Goal: Task Accomplishment & Management: Use online tool/utility

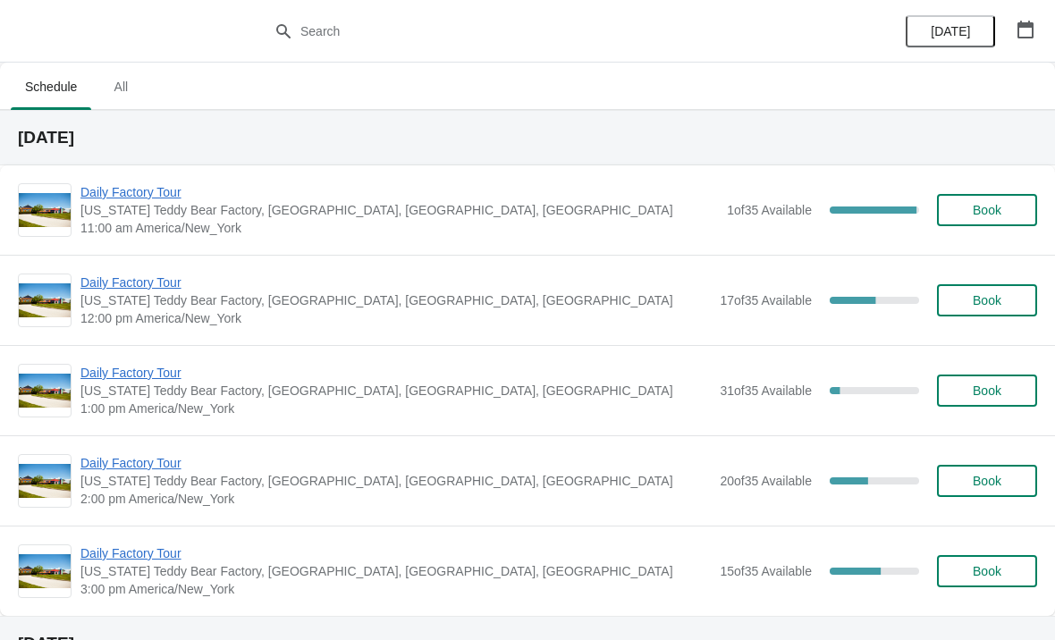
click at [128, 199] on span "Daily Factory Tour" at bounding box center [398, 192] width 637 height 18
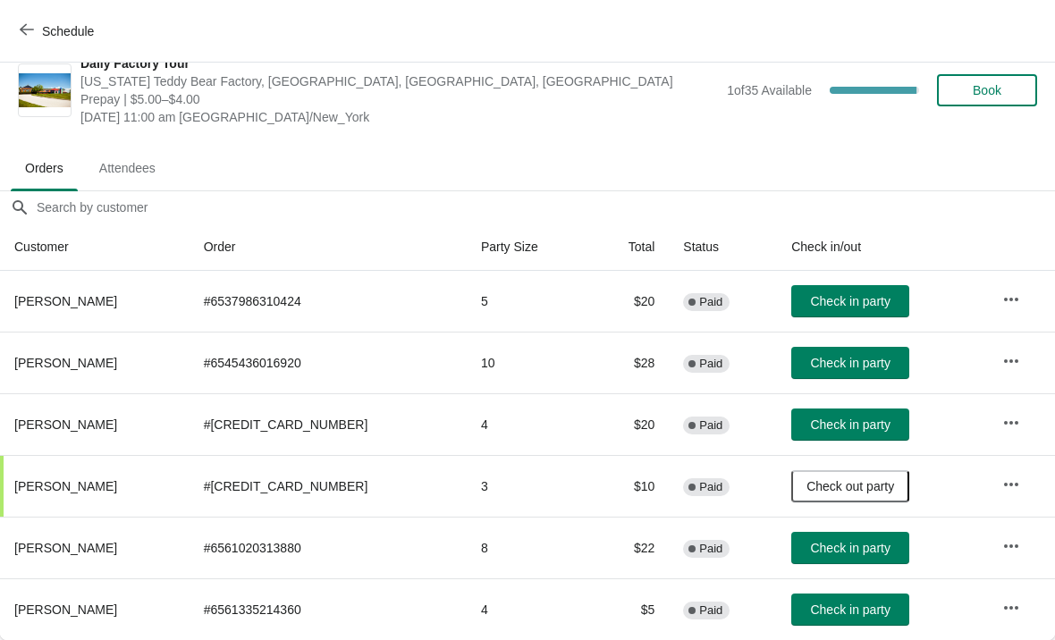
scroll to position [26, 0]
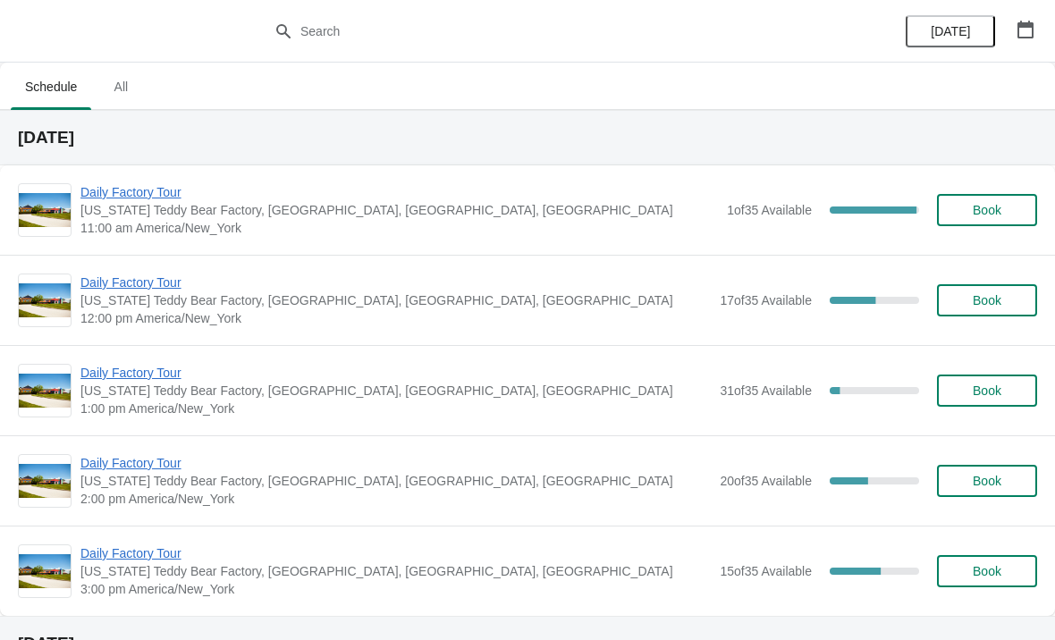
click at [151, 198] on span "Daily Factory Tour" at bounding box center [398, 192] width 637 height 18
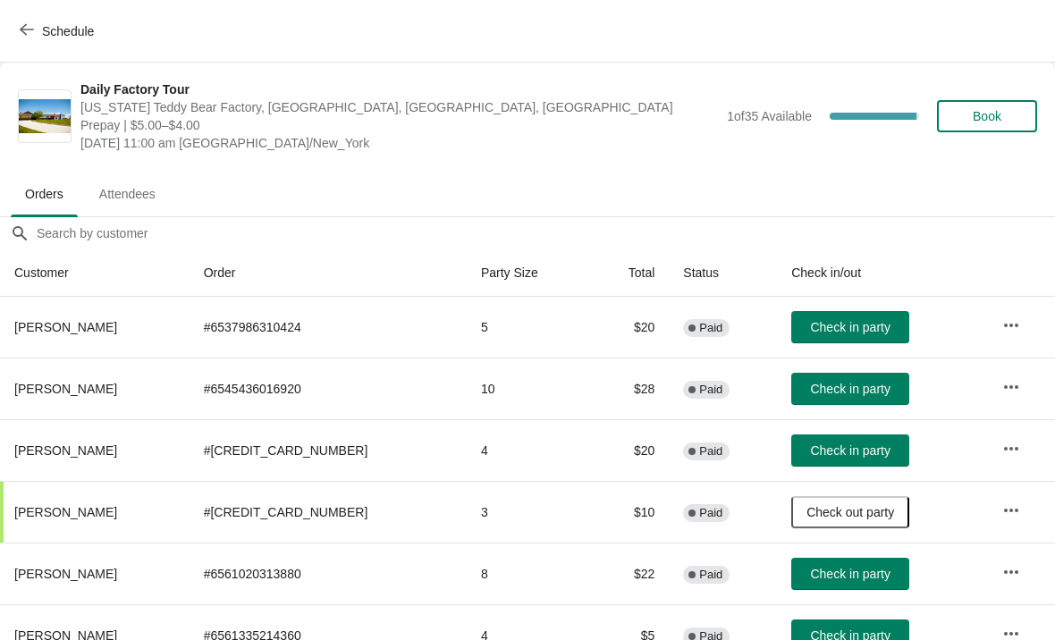
click at [829, 383] on span "Check in party" at bounding box center [850, 389] width 80 height 14
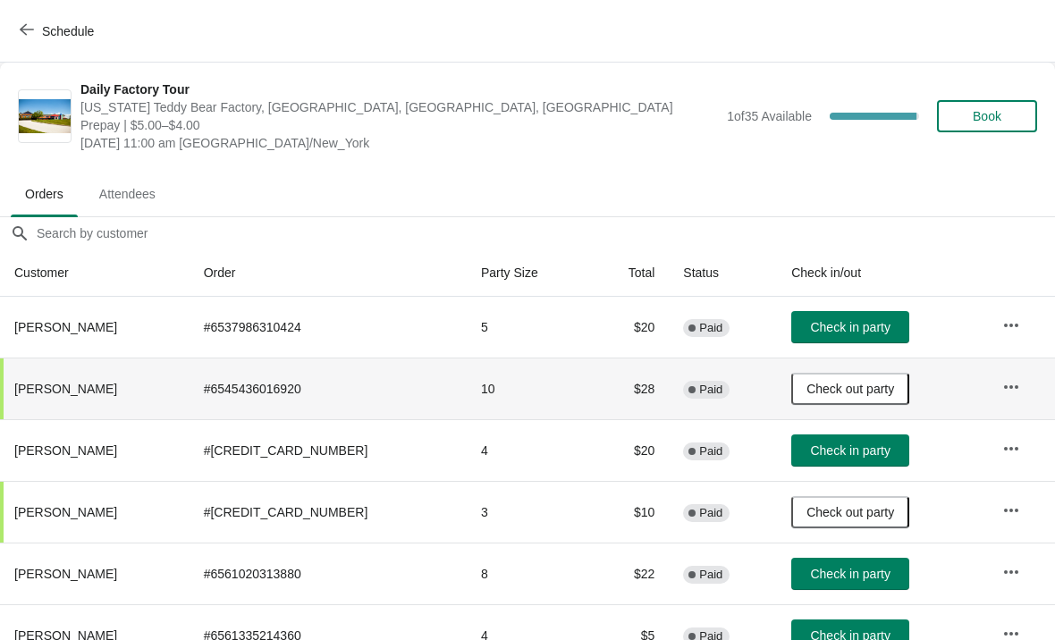
click at [836, 460] on button "Check in party" at bounding box center [850, 450] width 118 height 32
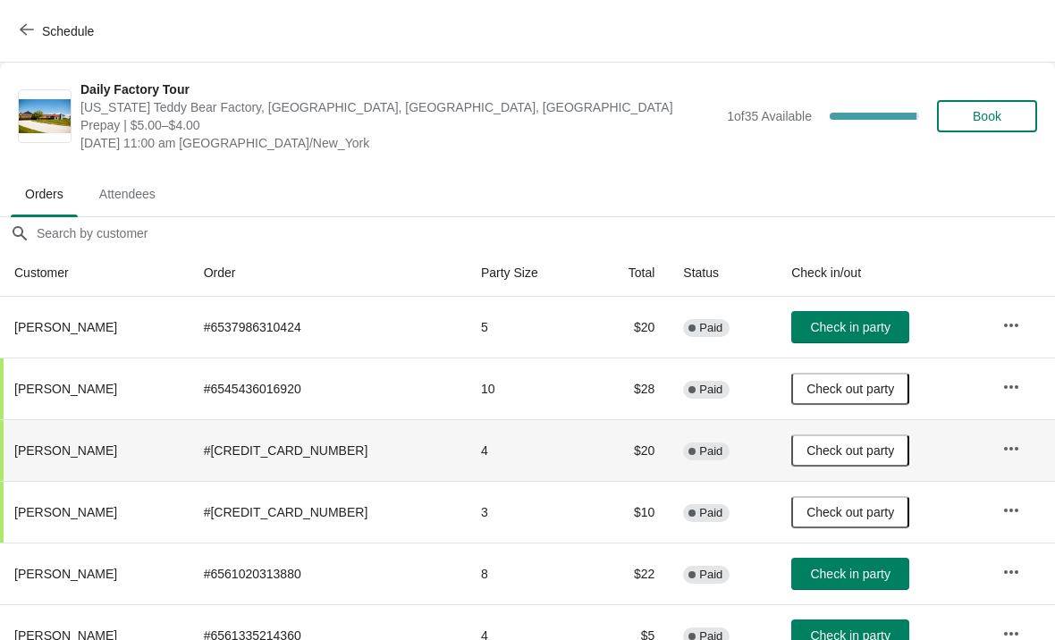
click at [836, 330] on span "Check in party" at bounding box center [850, 327] width 80 height 14
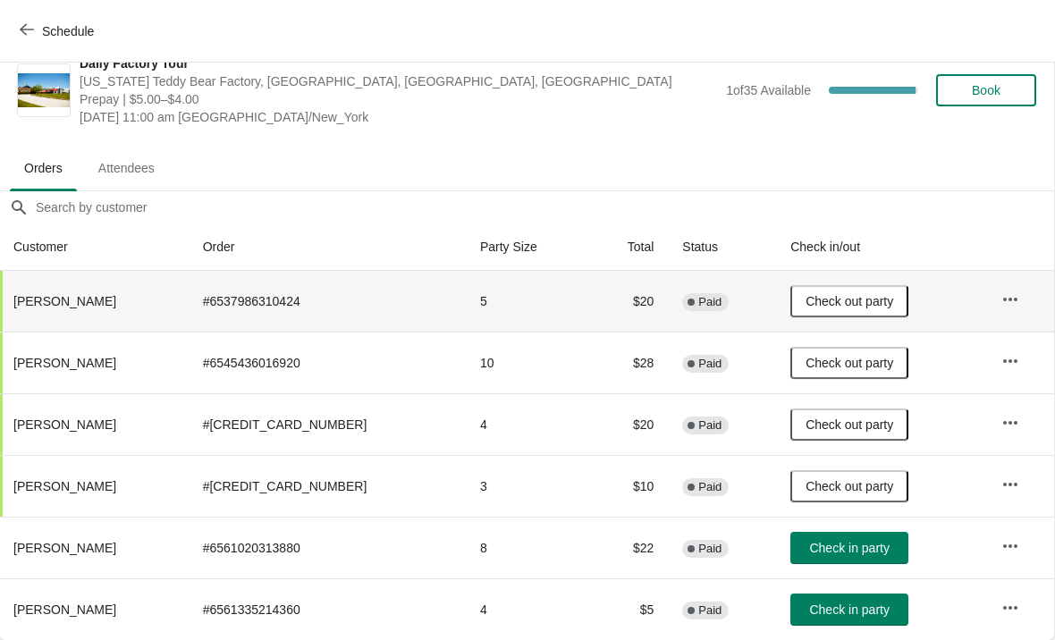
scroll to position [26, 1]
click at [820, 549] on span "Check in party" at bounding box center [849, 548] width 80 height 14
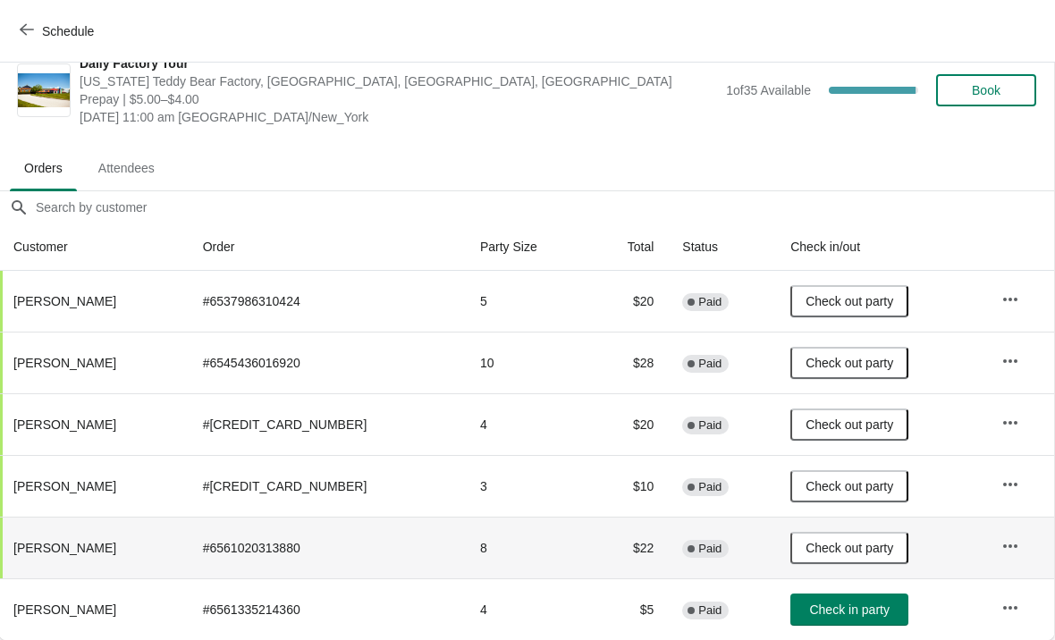
click at [832, 605] on span "Check in party" at bounding box center [849, 609] width 80 height 14
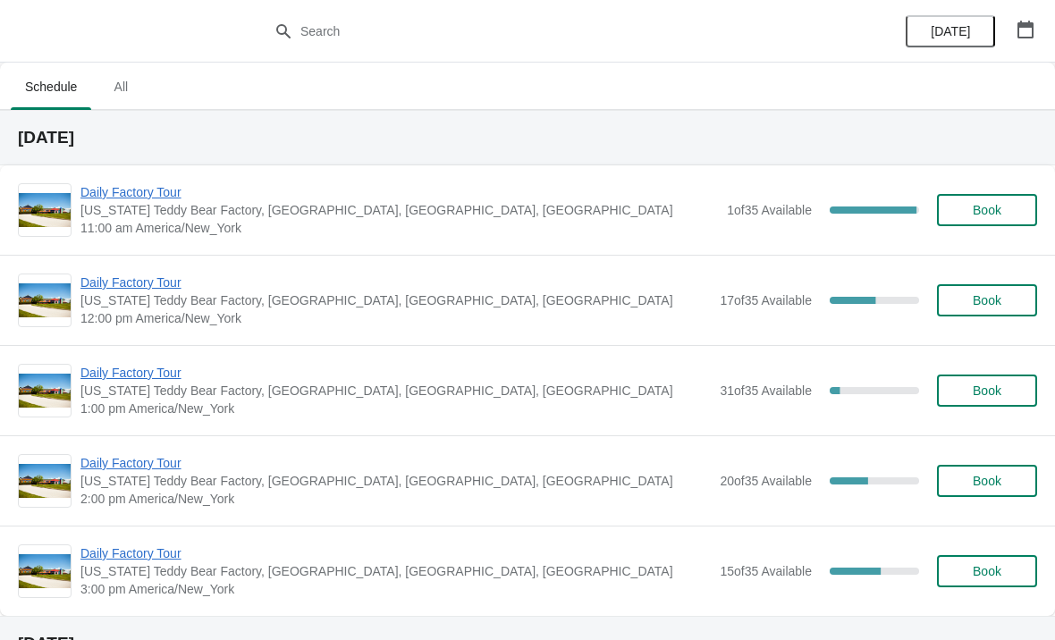
click at [150, 290] on span "Daily Factory Tour" at bounding box center [395, 283] width 630 height 18
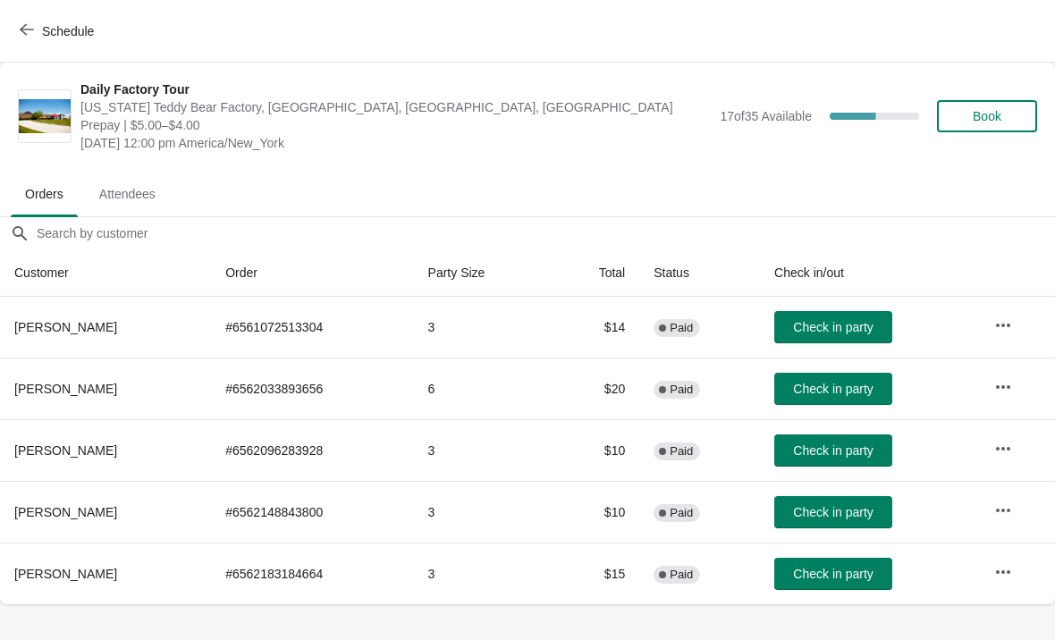
click at [31, 34] on icon "button" at bounding box center [27, 29] width 14 height 14
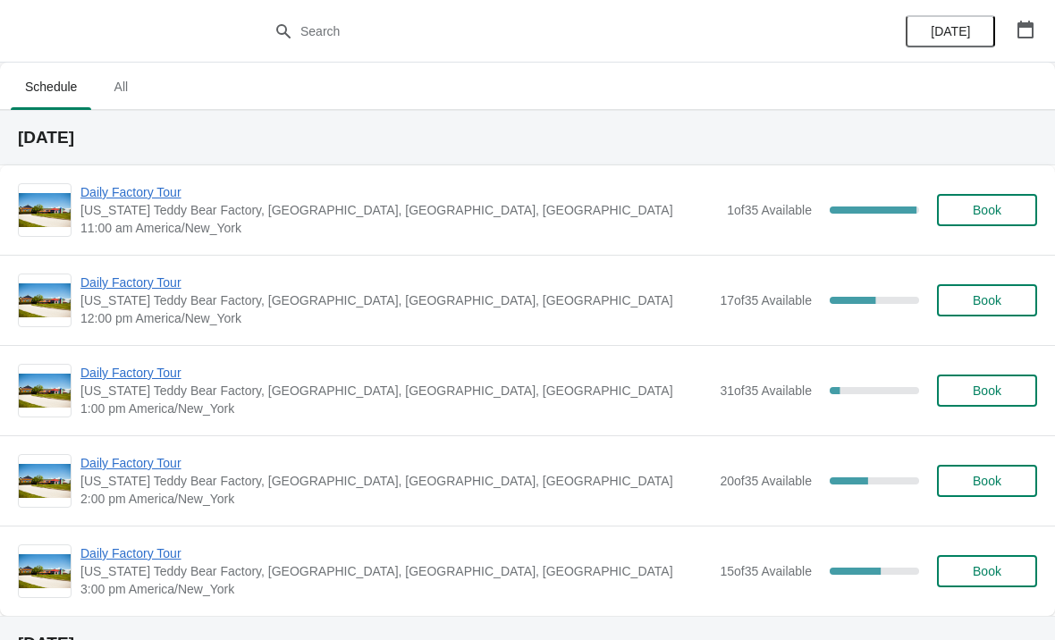
click at [158, 368] on span "Daily Factory Tour" at bounding box center [395, 373] width 630 height 18
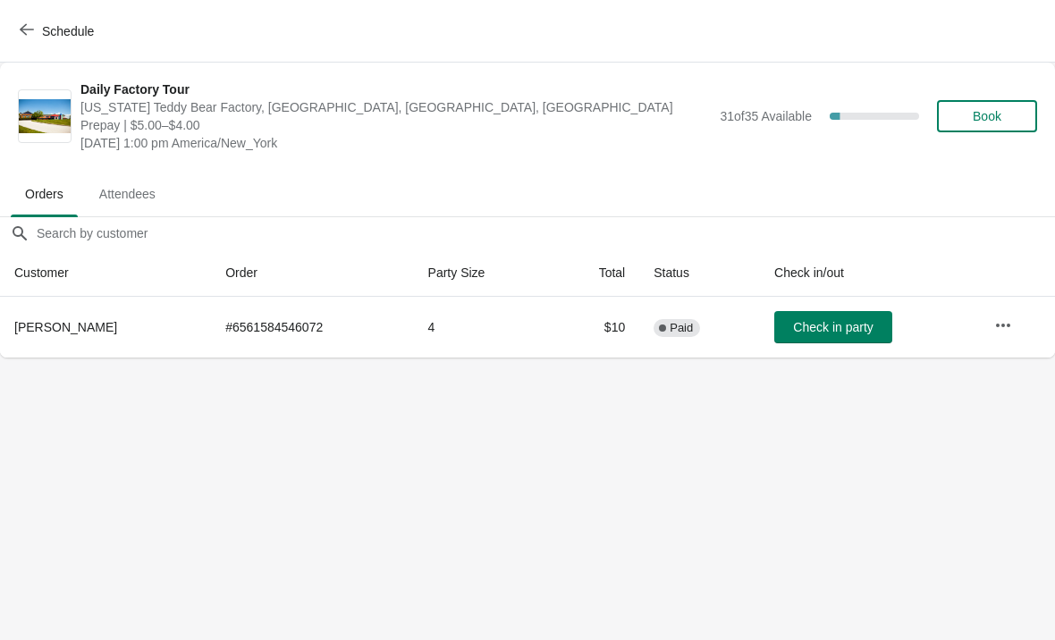
click at [23, 31] on icon "button" at bounding box center [27, 30] width 14 height 12
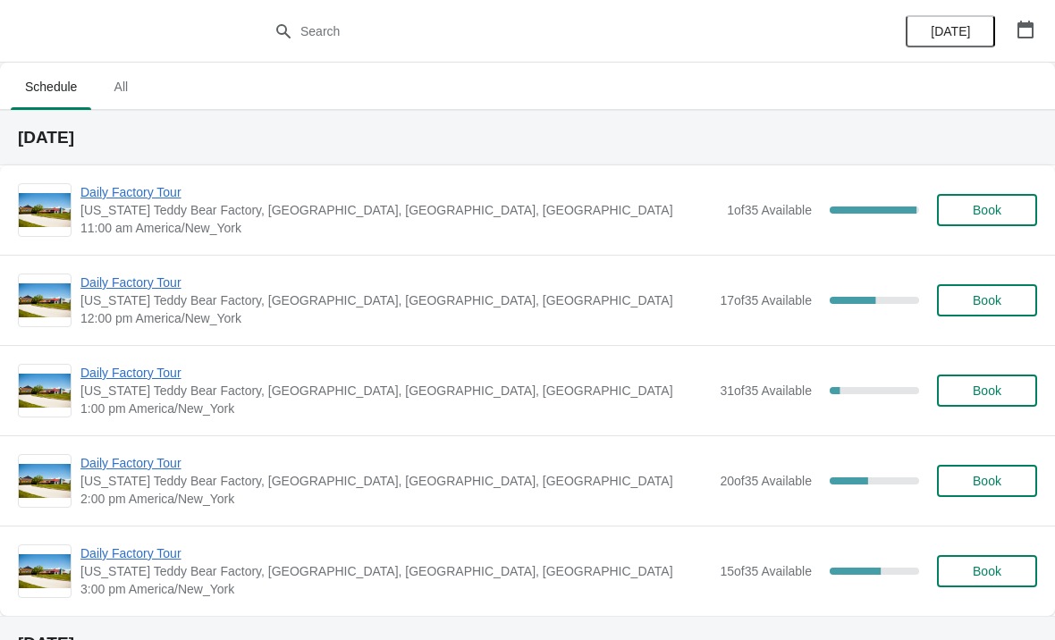
click at [170, 274] on span "Daily Factory Tour" at bounding box center [395, 283] width 630 height 18
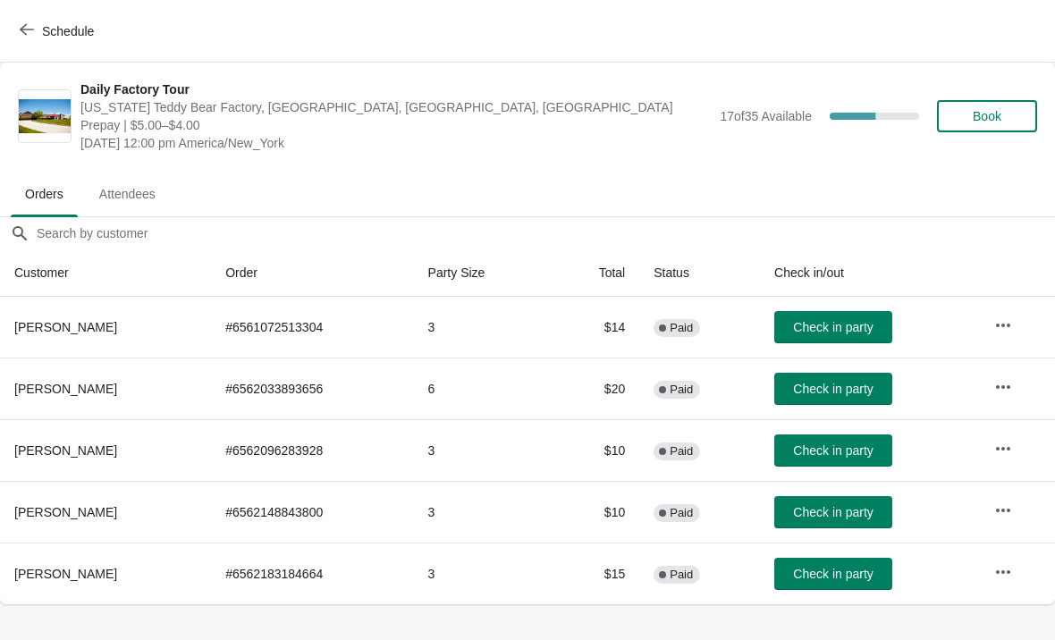
click at [1008, 460] on button "button" at bounding box center [1003, 449] width 32 height 32
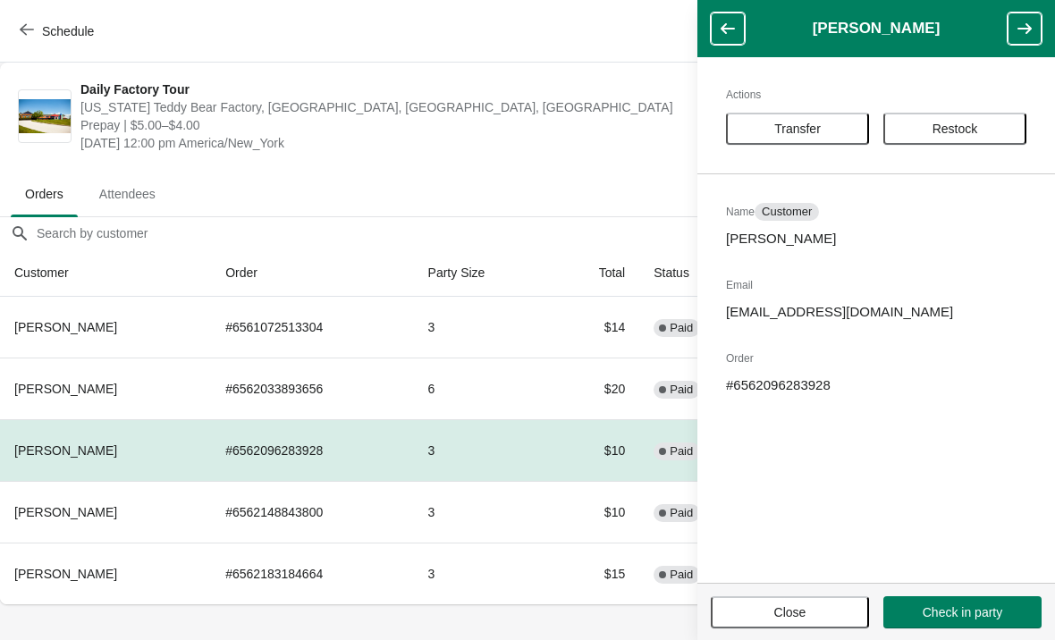
click at [810, 136] on span "Transfer" at bounding box center [797, 129] width 46 height 14
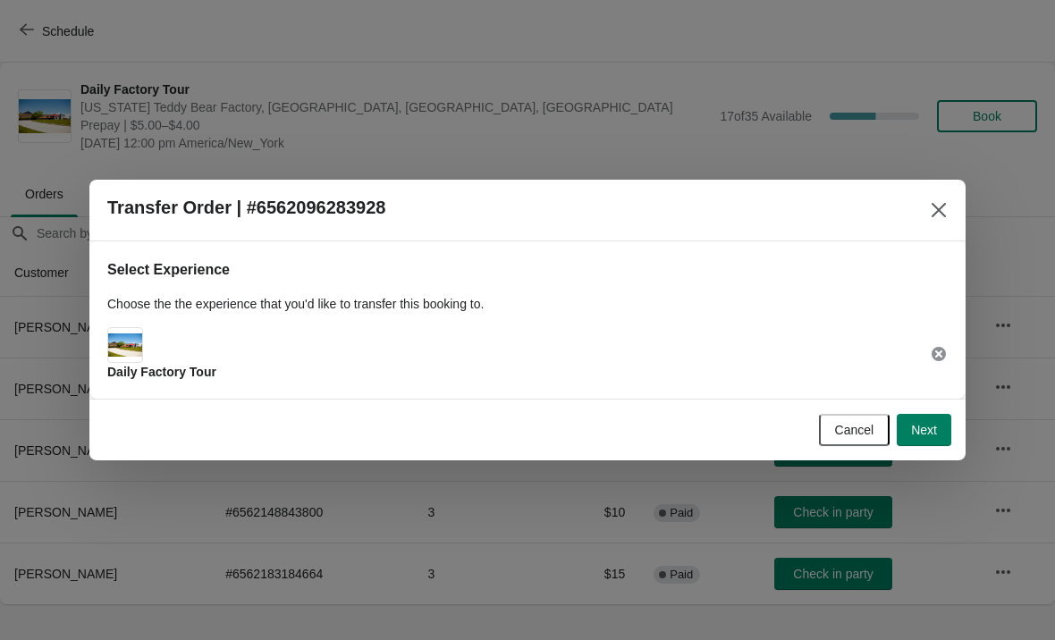
click at [923, 423] on span "Next" at bounding box center [924, 430] width 26 height 14
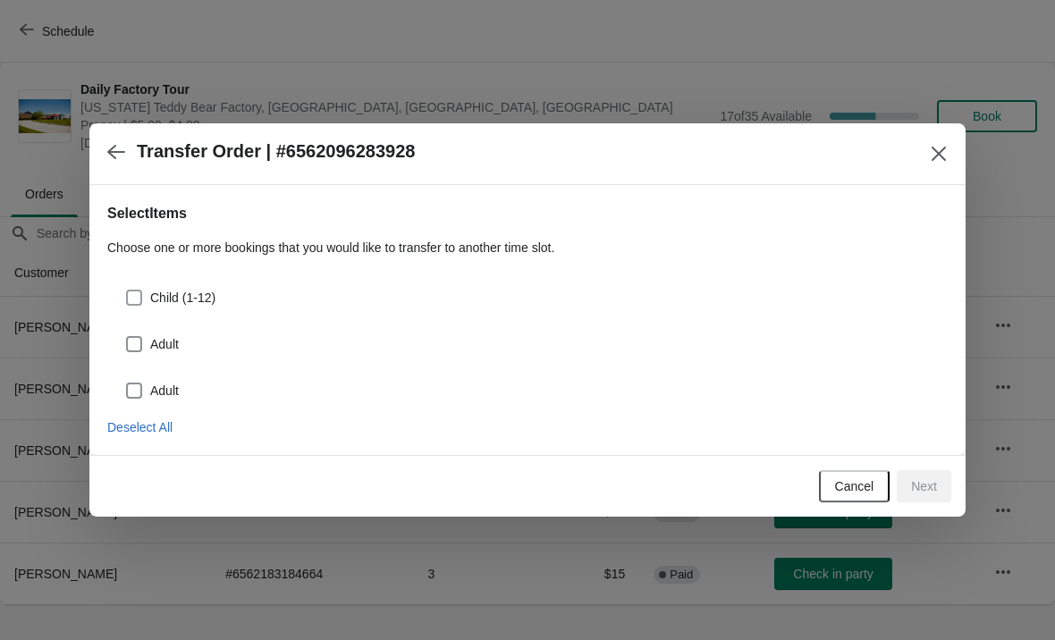
click at [139, 296] on span at bounding box center [134, 298] width 16 height 16
click at [127, 290] on input "Child (1-12)" at bounding box center [126, 290] width 1 height 1
checkbox input "true"
select select "Child (1-12)"
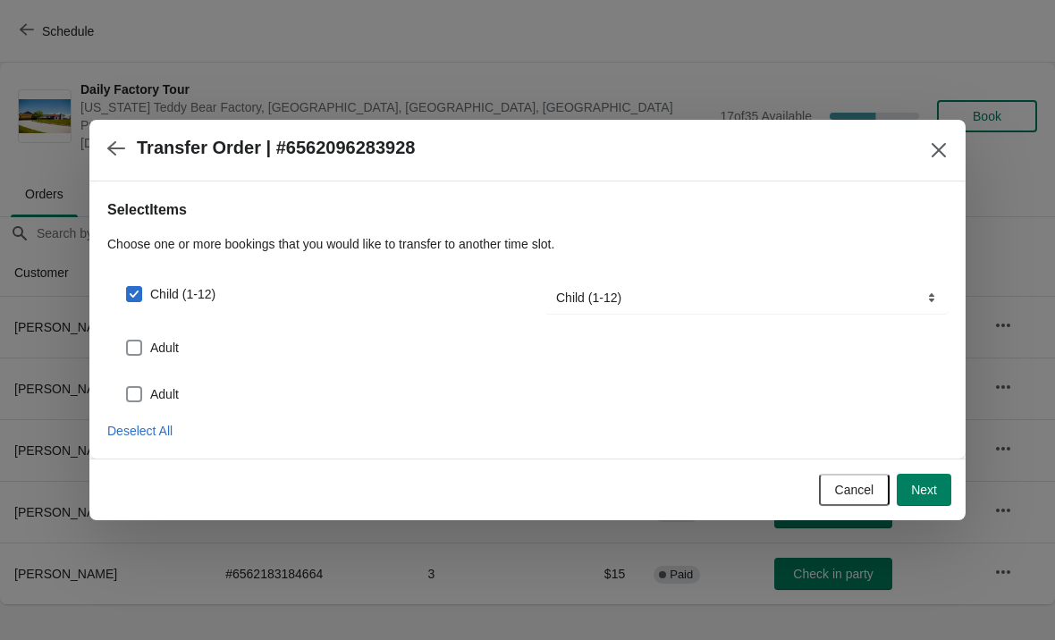
click at [140, 343] on span at bounding box center [134, 348] width 16 height 16
click at [127, 341] on input "Adult" at bounding box center [126, 340] width 1 height 1
checkbox input "true"
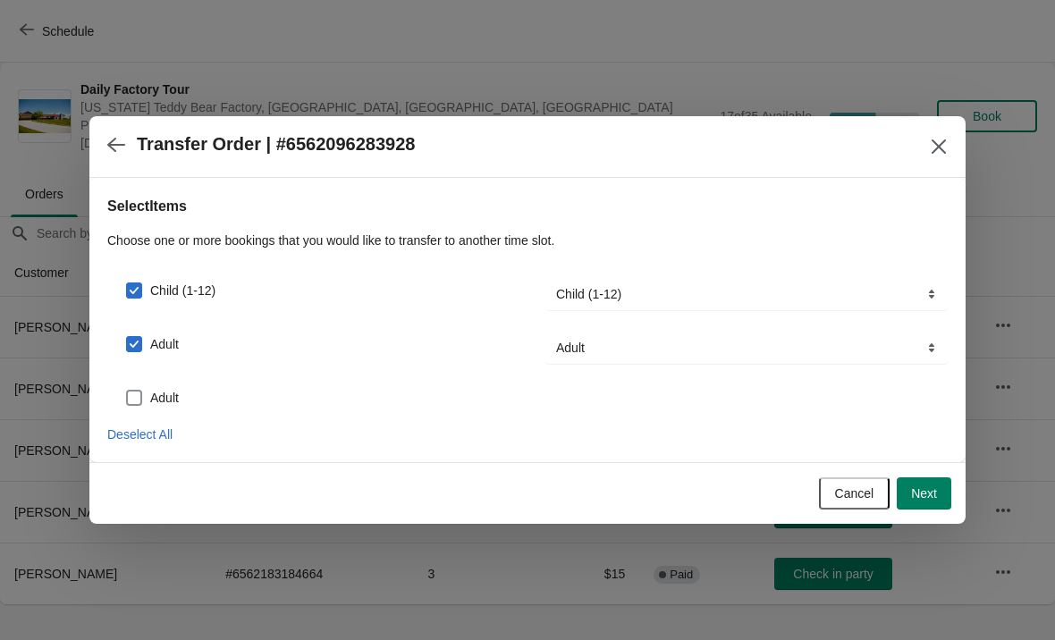
click at [138, 403] on span at bounding box center [134, 398] width 16 height 16
click at [127, 391] on input "Adult" at bounding box center [126, 390] width 1 height 1
checkbox input "true"
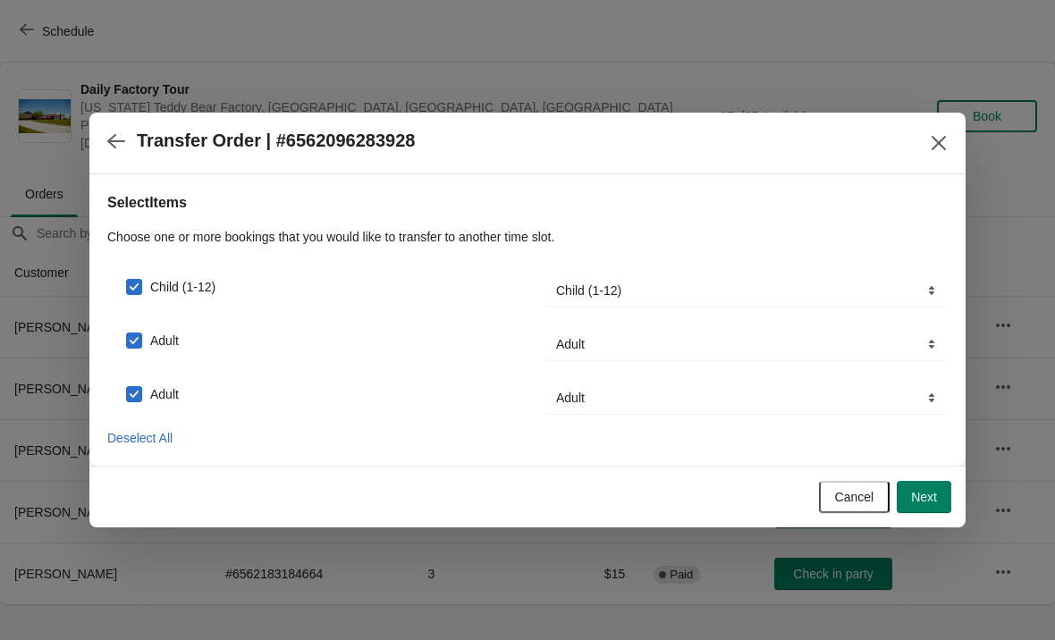
click at [929, 512] on button "Next" at bounding box center [924, 497] width 55 height 32
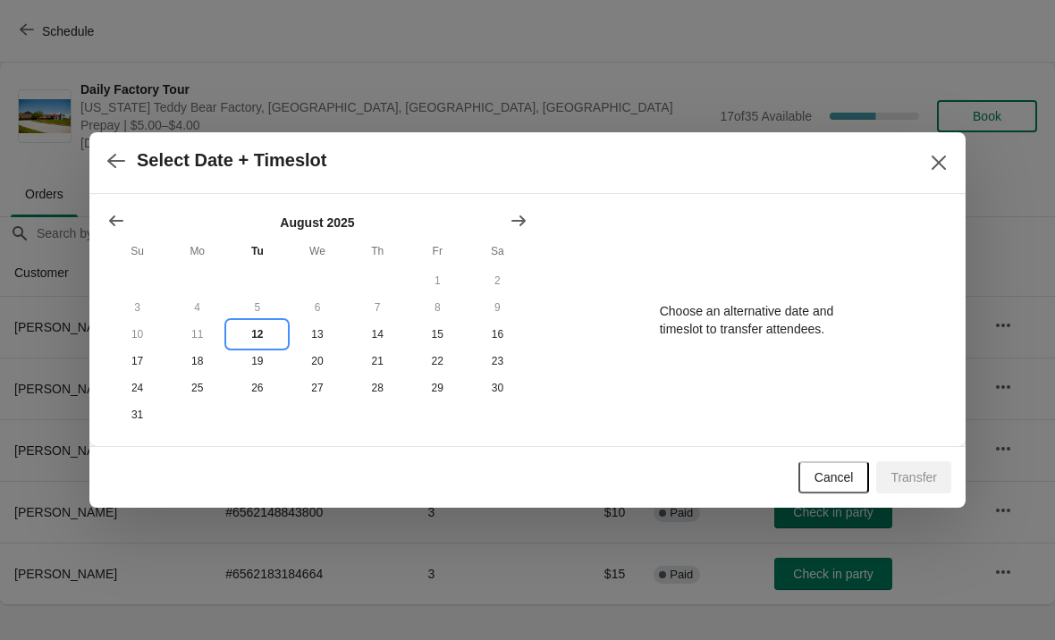
click at [249, 341] on button "12" at bounding box center [257, 334] width 60 height 27
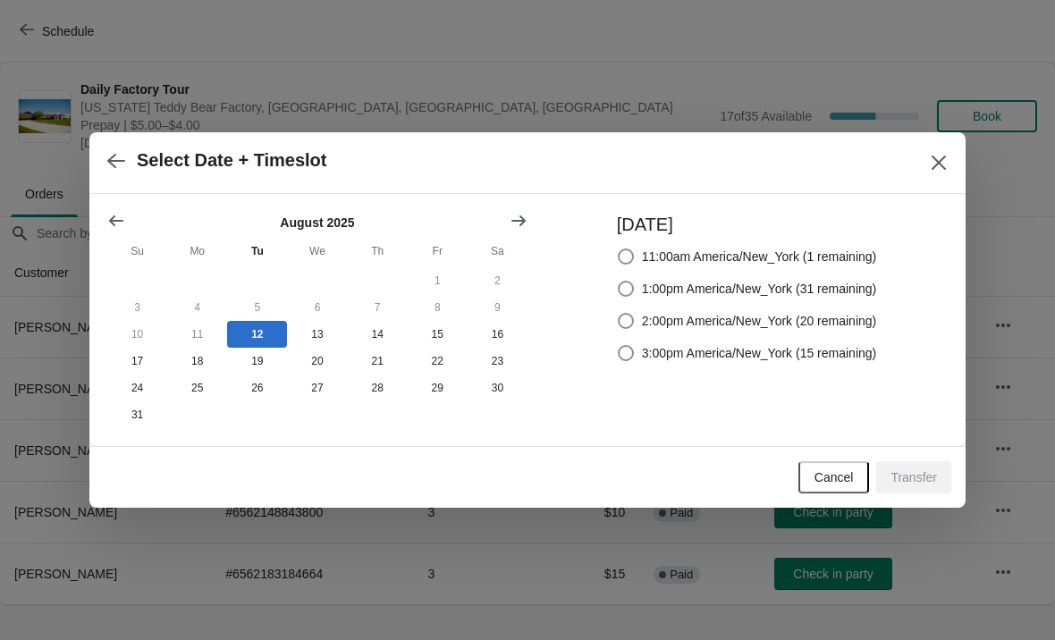
click at [618, 292] on span at bounding box center [626, 289] width 16 height 16
click at [618, 282] on input "1:00pm America/New_York (31 remaining)" at bounding box center [618, 281] width 1 height 1
radio input "true"
click at [925, 484] on span "Transfer" at bounding box center [913, 477] width 46 height 14
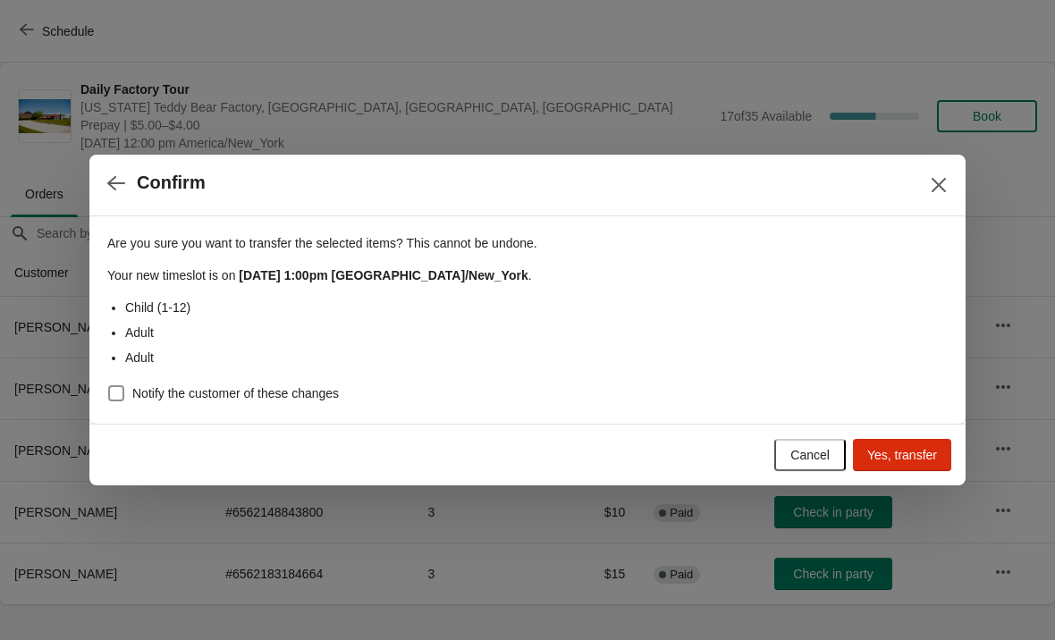
click at [902, 468] on button "Yes, transfer" at bounding box center [902, 455] width 98 height 32
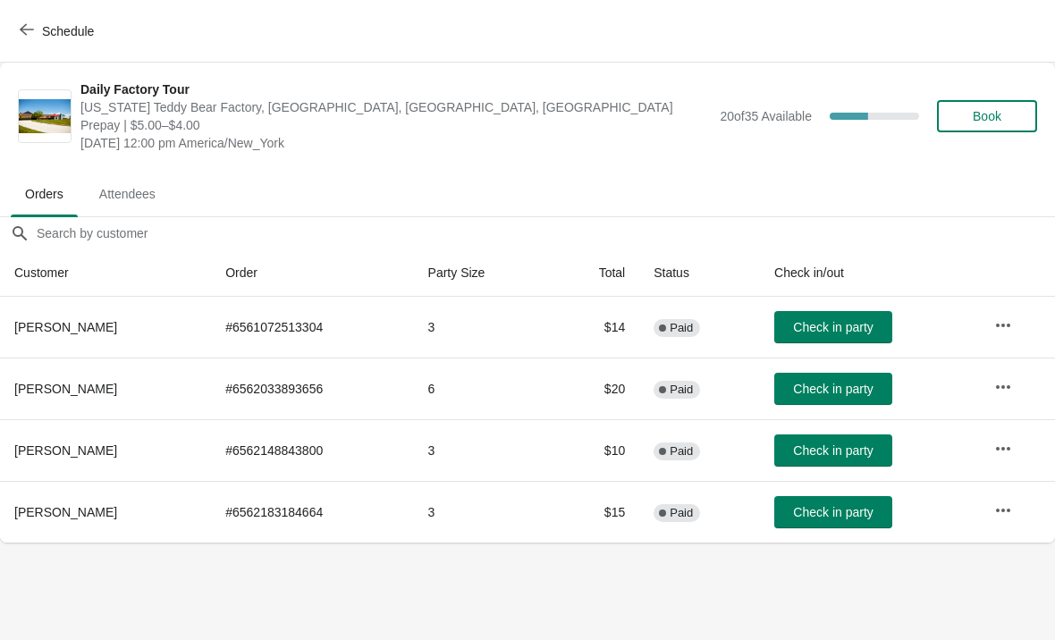
click at [1007, 511] on icon "button" at bounding box center [1003, 510] width 18 height 18
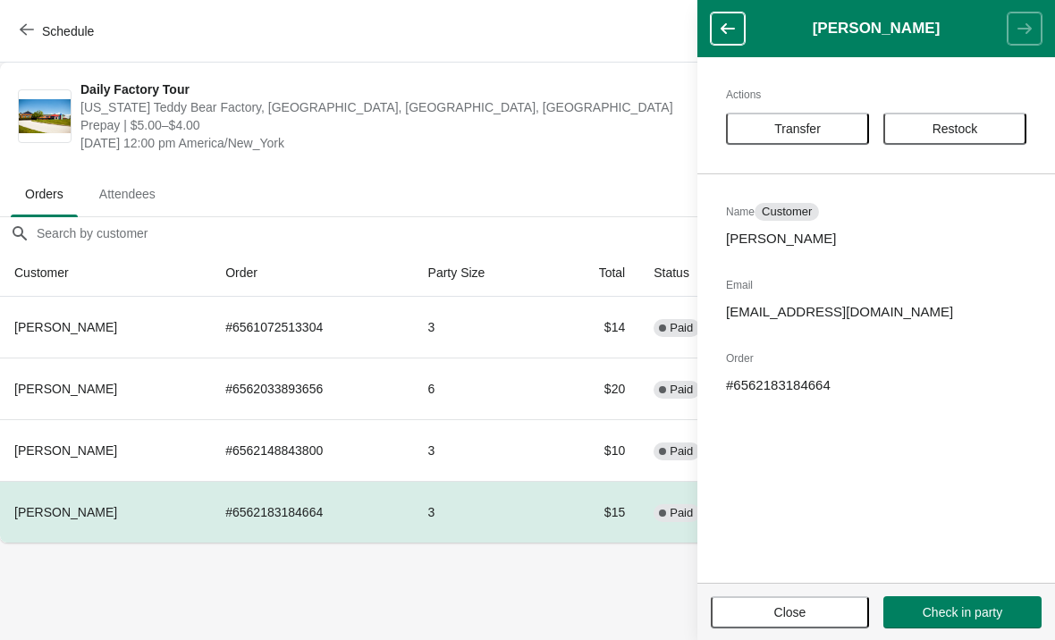
click at [809, 131] on span "Transfer" at bounding box center [797, 129] width 46 height 14
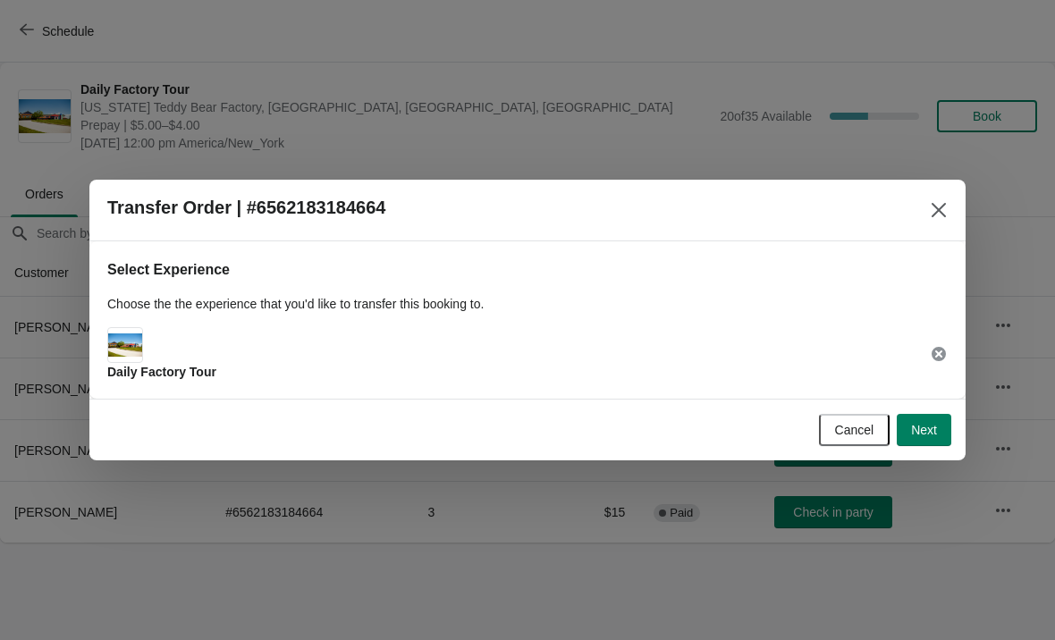
click at [921, 439] on button "Next" at bounding box center [924, 430] width 55 height 32
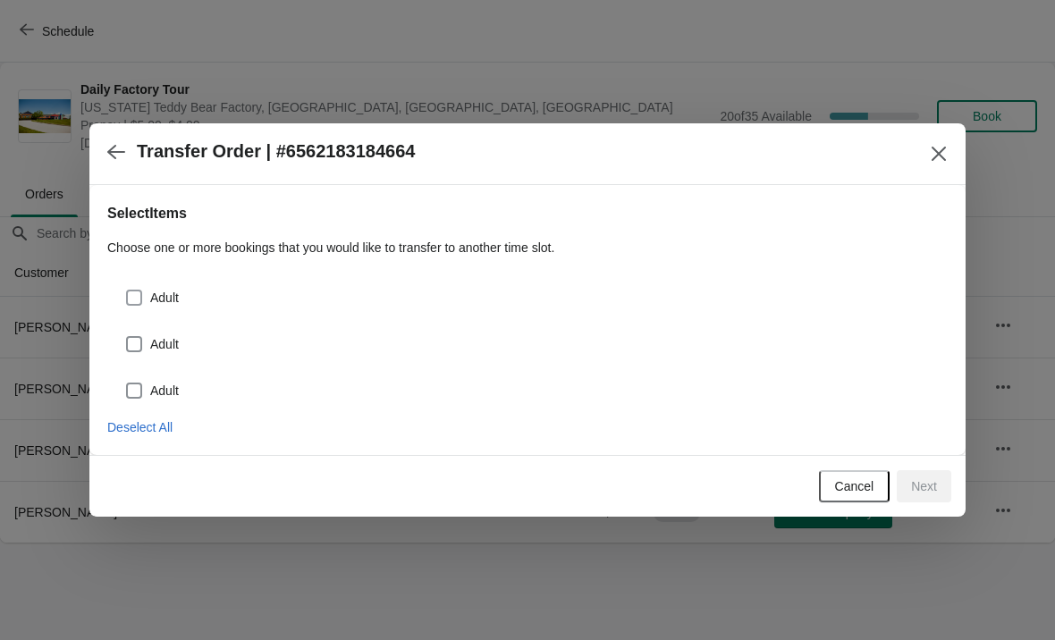
click at [140, 299] on span at bounding box center [134, 298] width 16 height 16
click at [127, 290] on input "Adult" at bounding box center [126, 290] width 1 height 1
checkbox input "true"
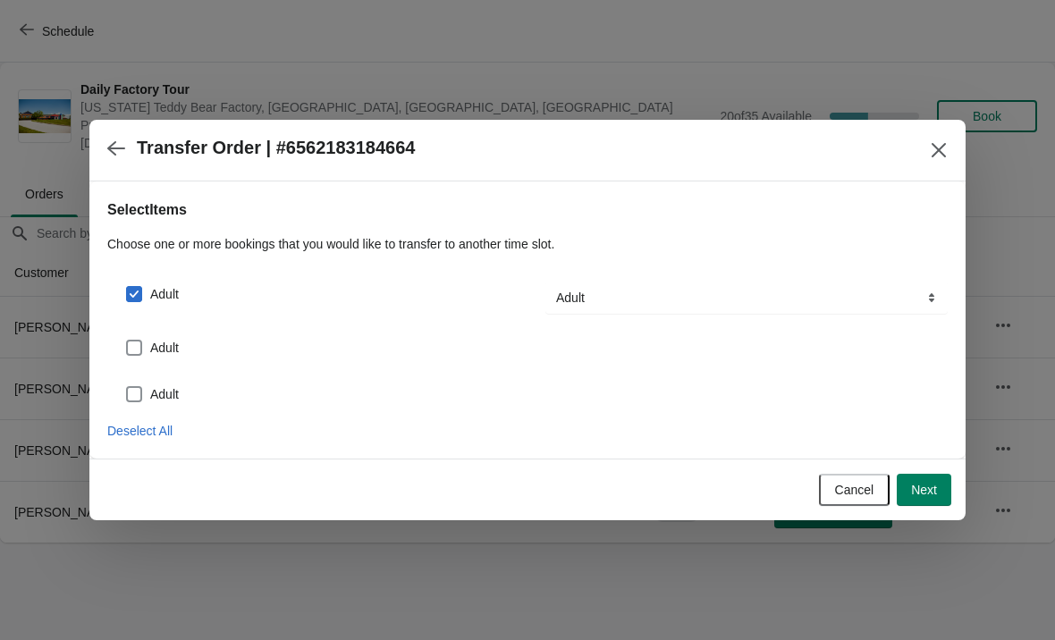
click at [140, 349] on span at bounding box center [134, 348] width 16 height 16
click at [127, 341] on input "Adult" at bounding box center [126, 340] width 1 height 1
checkbox input "true"
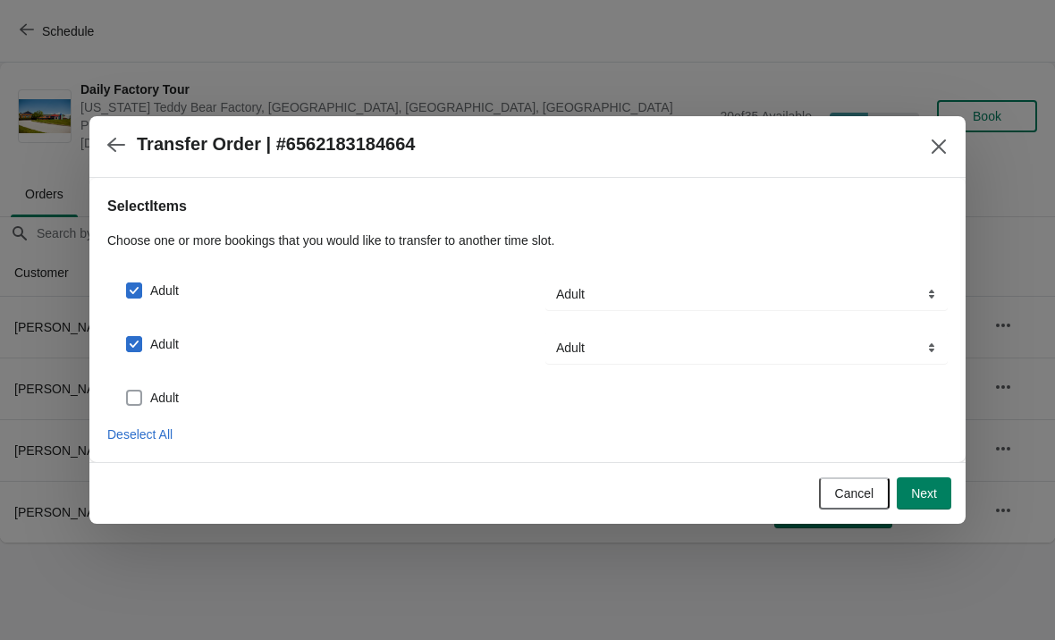
click at [139, 397] on span at bounding box center [134, 398] width 16 height 16
click at [127, 391] on input "Adult" at bounding box center [126, 390] width 1 height 1
checkbox input "true"
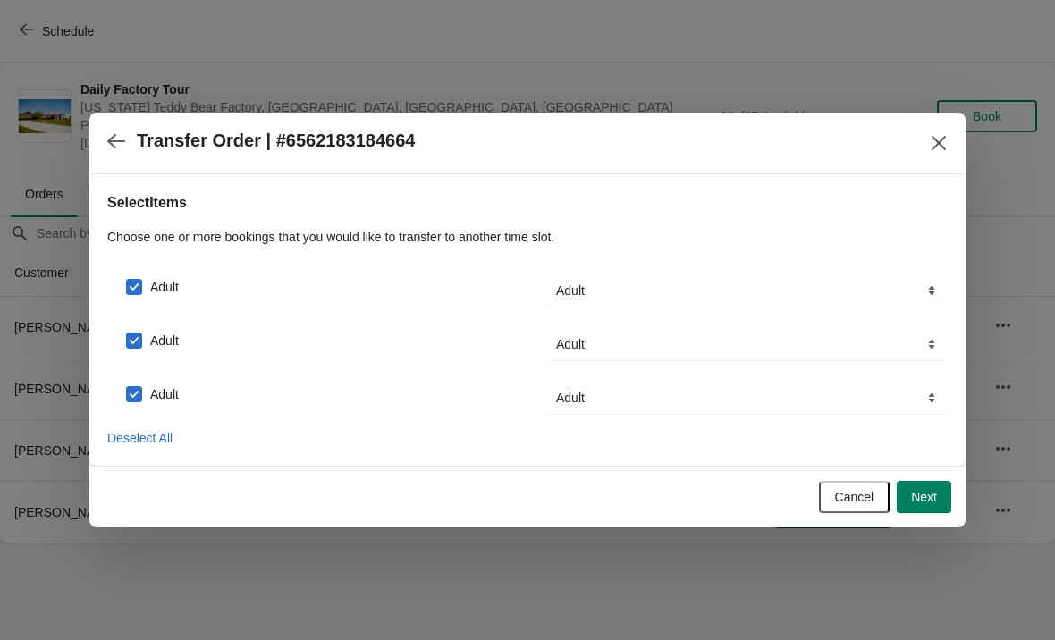
click at [929, 512] on button "Next" at bounding box center [924, 497] width 55 height 32
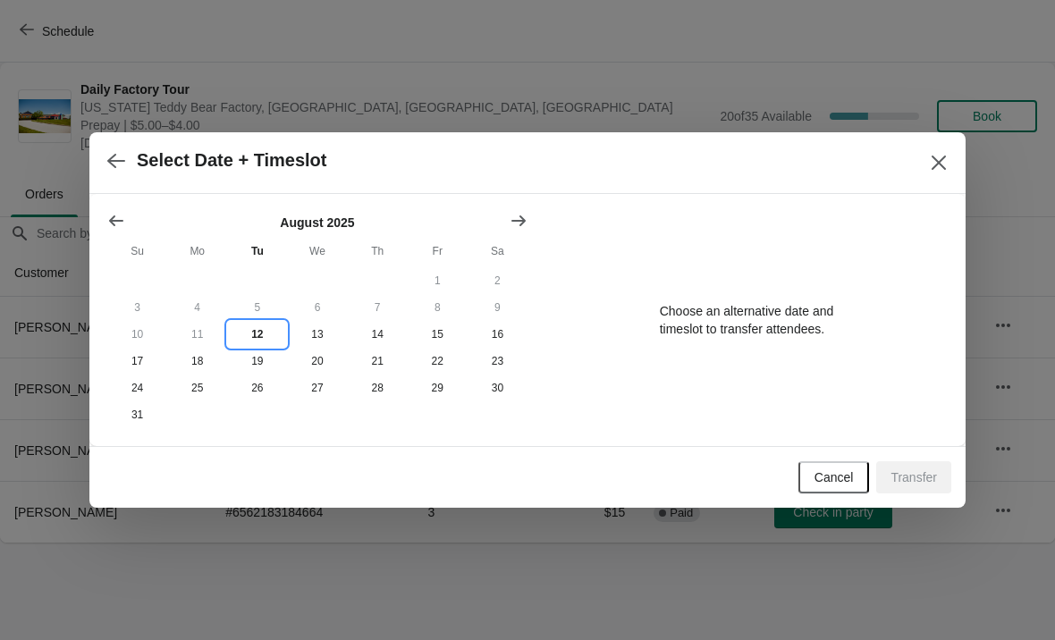
click at [259, 340] on button "12" at bounding box center [257, 334] width 60 height 27
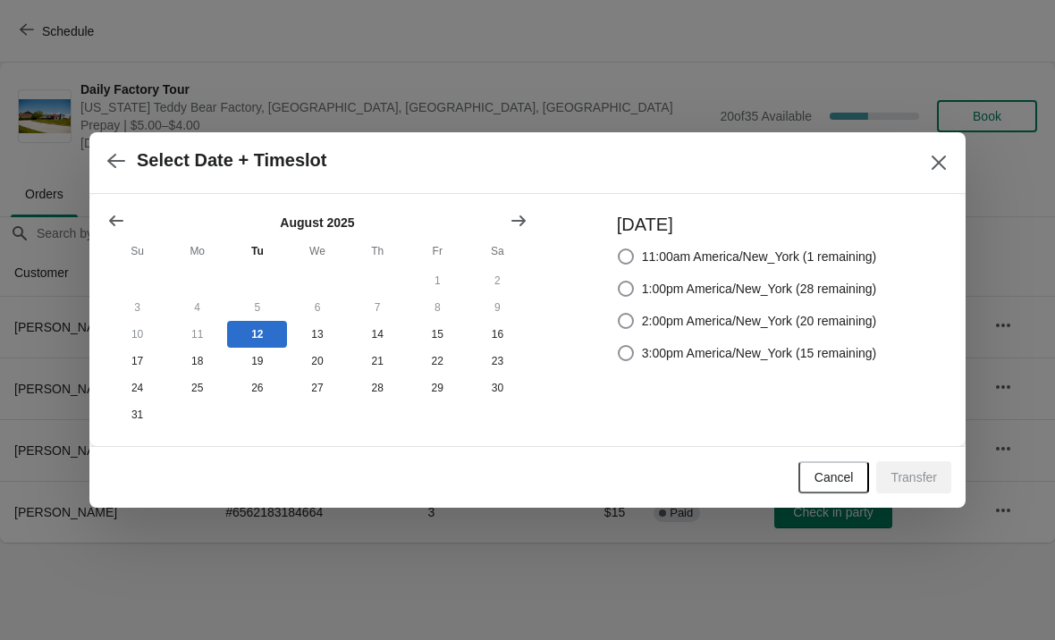
click at [618, 290] on span at bounding box center [626, 289] width 16 height 16
click at [618, 282] on input "1:00pm America/New_York (28 remaining)" at bounding box center [618, 281] width 1 height 1
radio input "true"
click at [914, 483] on span "Transfer" at bounding box center [913, 477] width 46 height 14
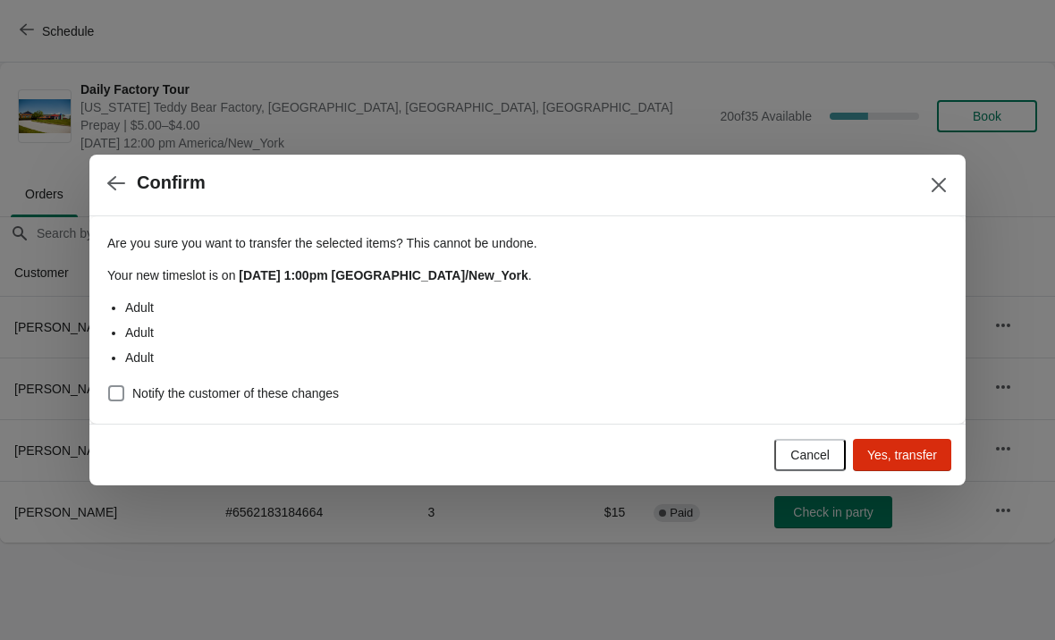
click at [909, 469] on button "Yes, transfer" at bounding box center [902, 455] width 98 height 32
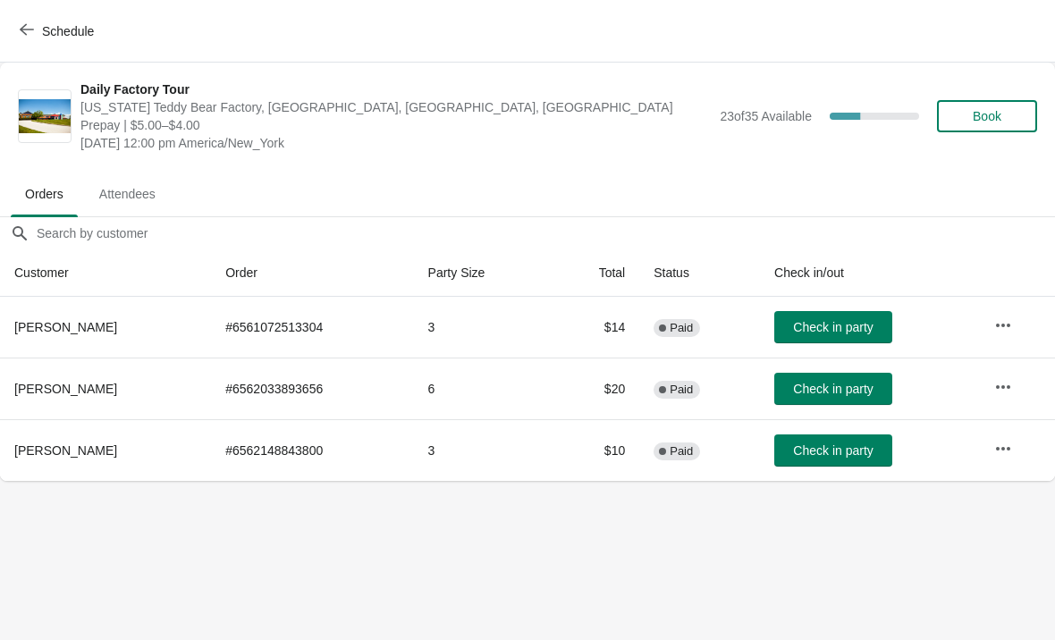
click at [28, 31] on icon "button" at bounding box center [27, 29] width 14 height 14
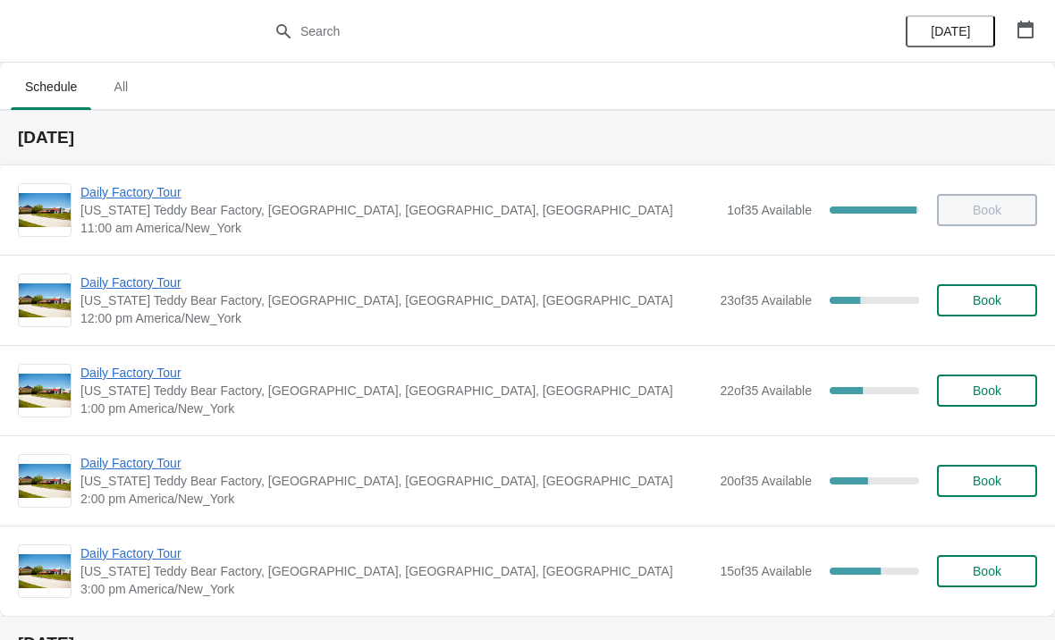
click at [120, 282] on span "Daily Factory Tour" at bounding box center [395, 283] width 630 height 18
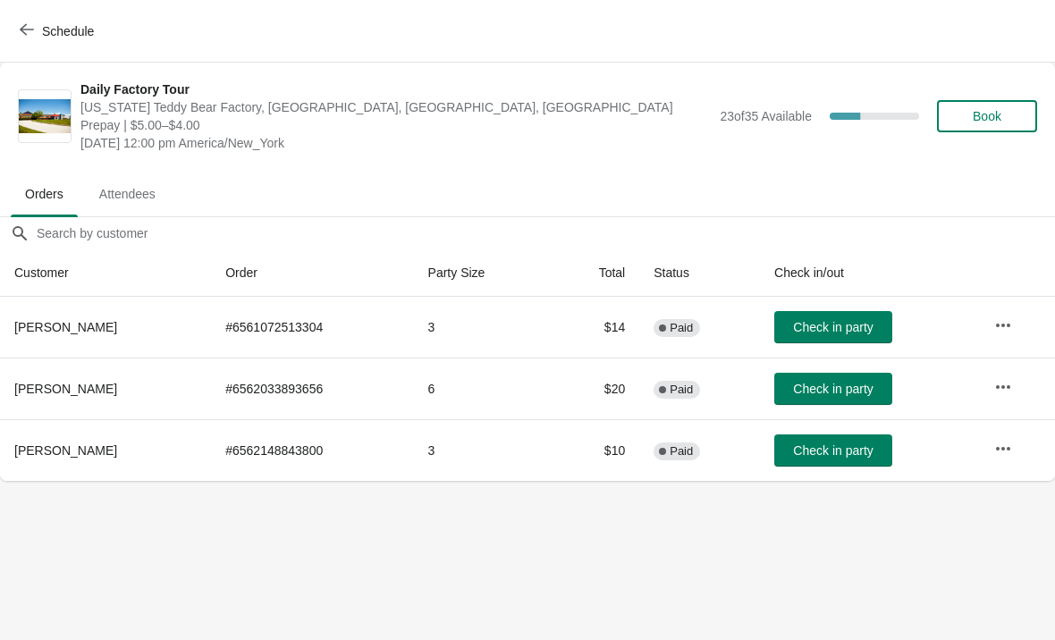
click at [845, 448] on span "Check in party" at bounding box center [833, 450] width 80 height 14
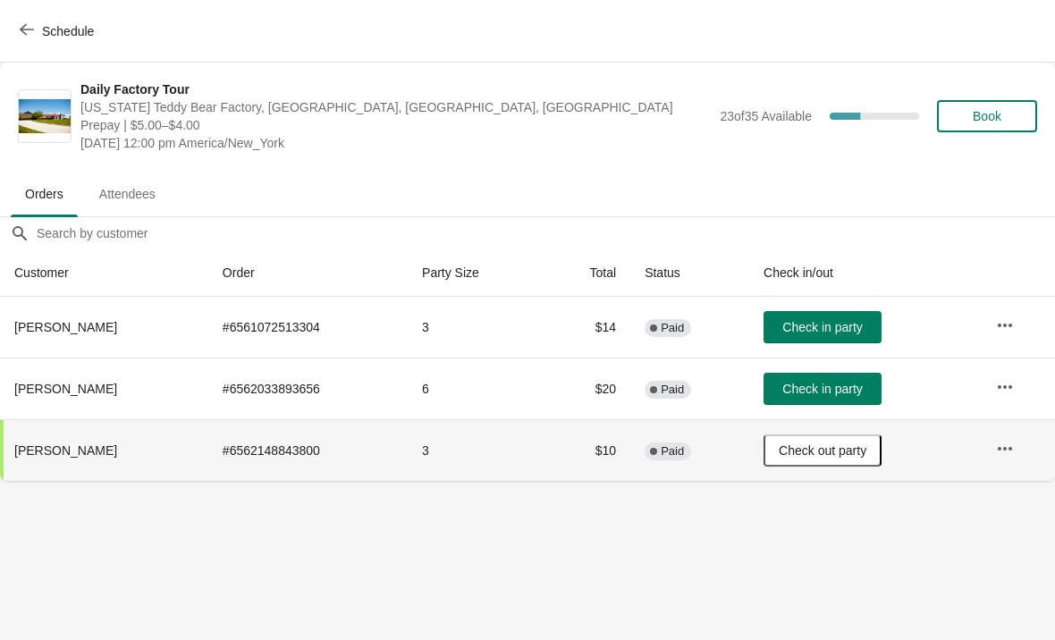
click at [844, 327] on span "Check in party" at bounding box center [822, 327] width 80 height 14
